Goal: Information Seeking & Learning: Learn about a topic

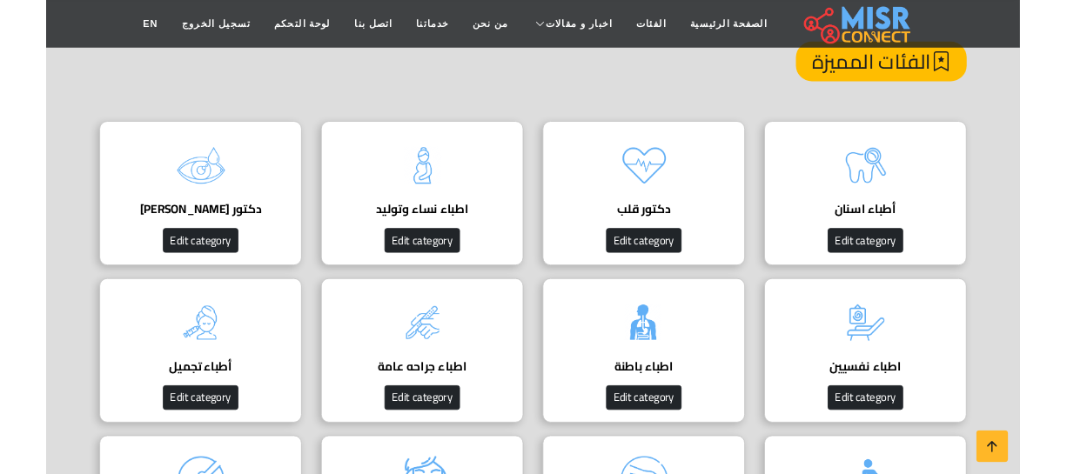
scroll to position [158, 0]
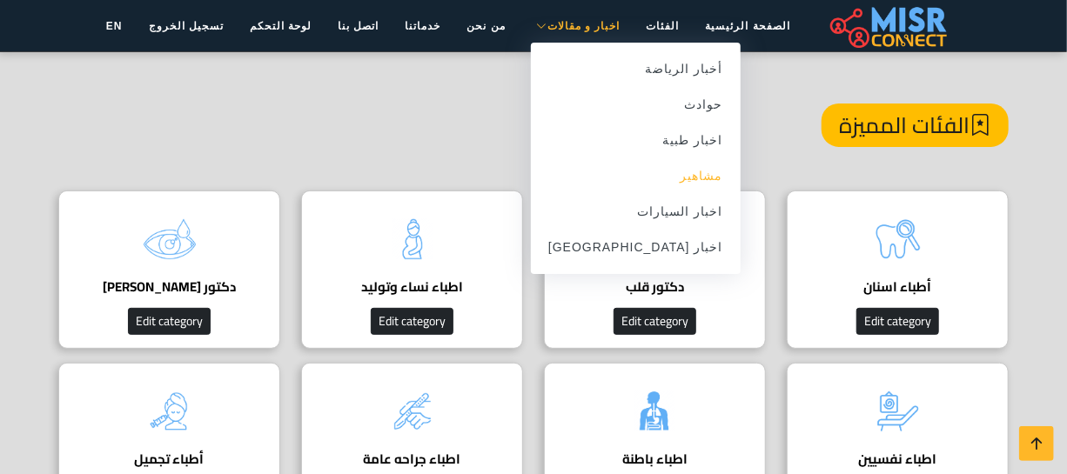
click at [679, 172] on link "مشاهير" at bounding box center [636, 176] width 210 height 36
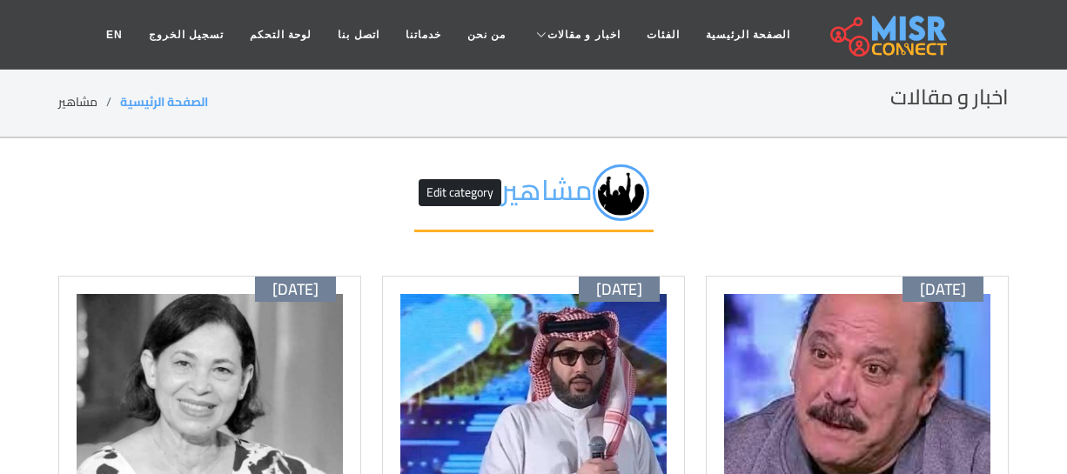
scroll to position [158, 0]
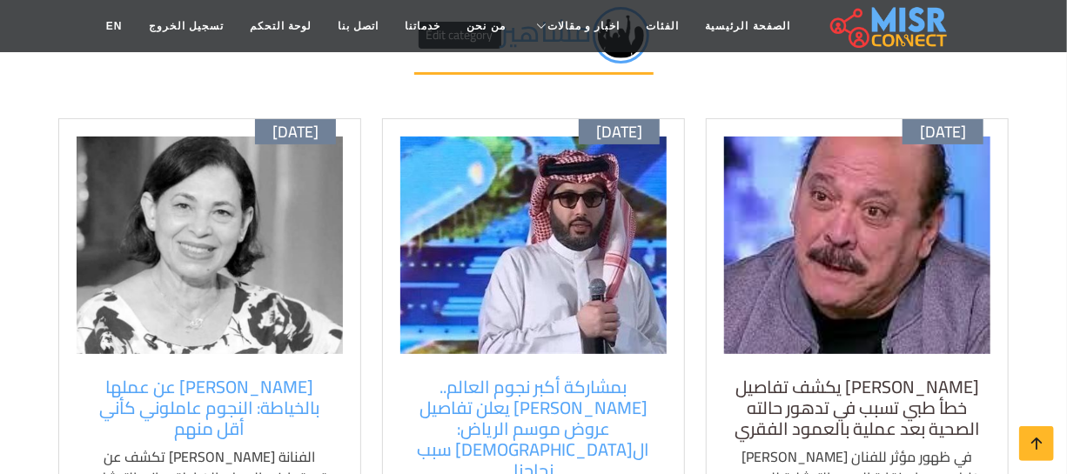
click at [814, 382] on h5 "[PERSON_NAME] يكشف تفاصيل خطأ طبي تسبب في تدهور حالته الصحية بعد عملية بالعمود …" at bounding box center [857, 408] width 249 height 63
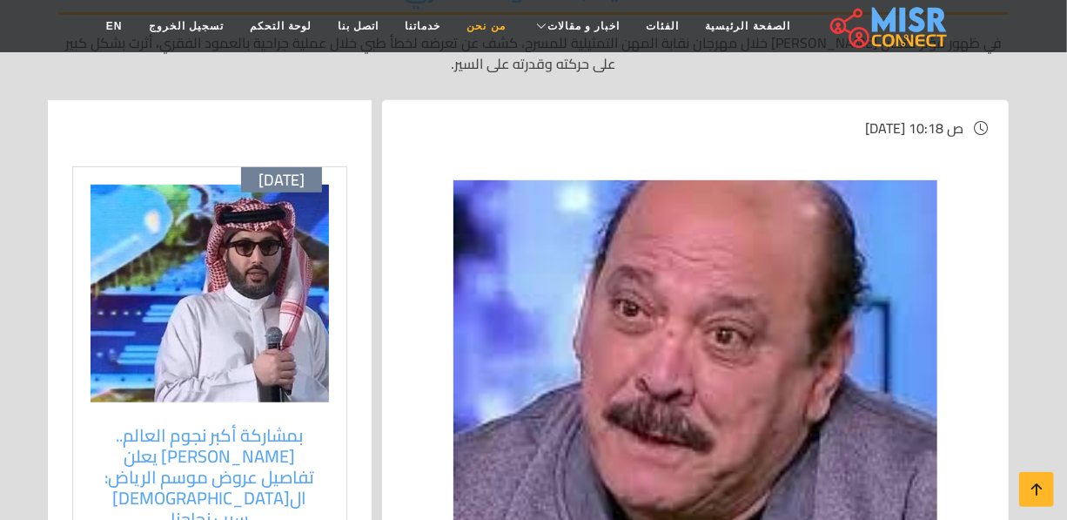
scroll to position [316, 0]
